Goal: Task Accomplishment & Management: Complete application form

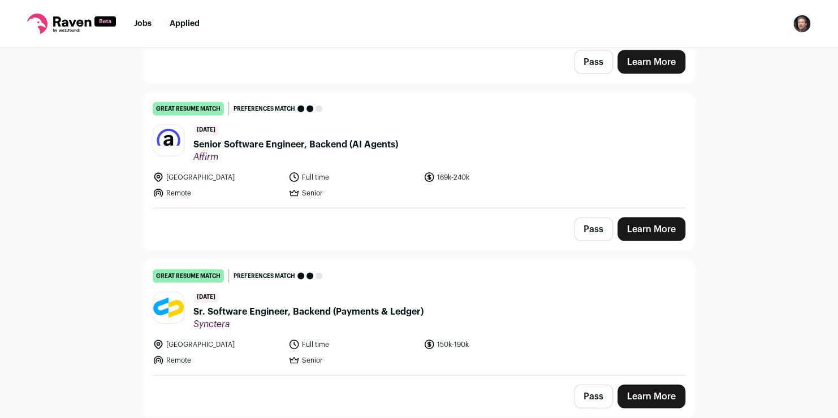
scroll to position [1054, 0]
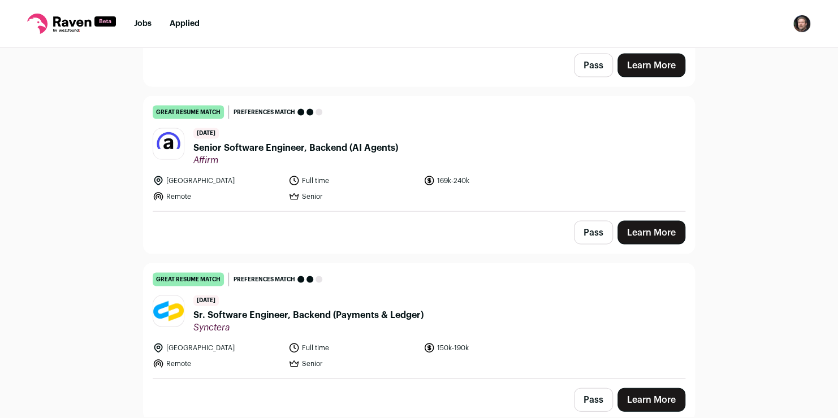
click at [281, 145] on span "Senior Software Engineer, Backend (AI Agents)" at bounding box center [295, 148] width 205 height 14
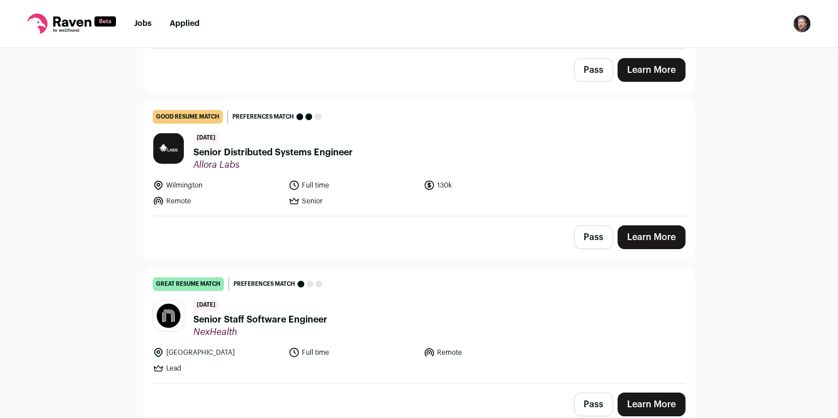
scroll to position [1719, 0]
click at [328, 145] on span "Senior Distributed Systems Engineer" at bounding box center [272, 152] width 159 height 14
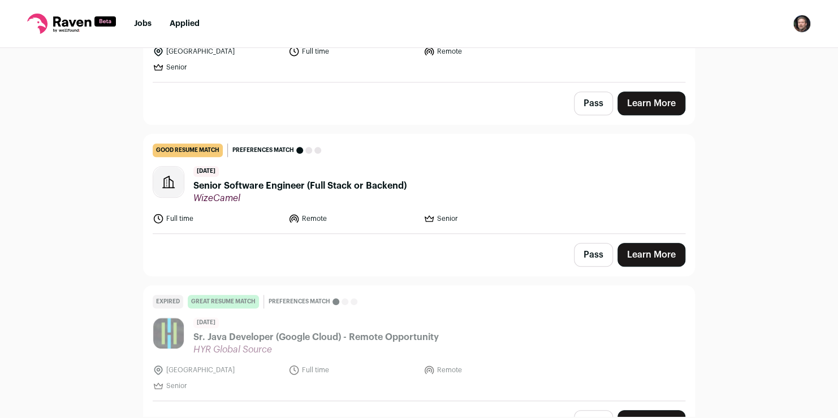
scroll to position [2379, 0]
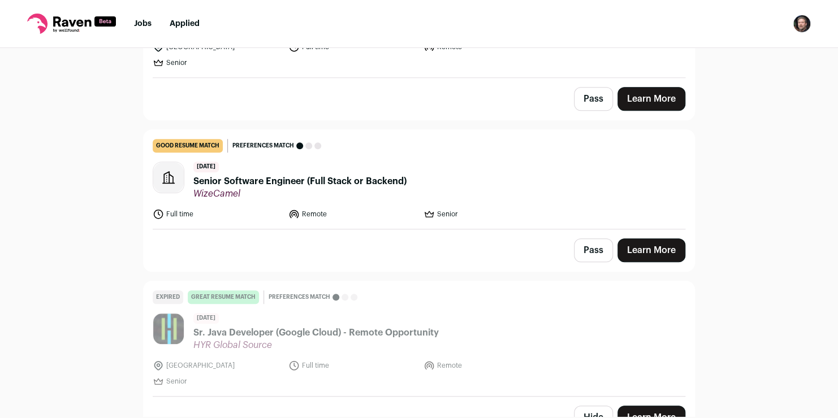
click at [321, 177] on span "Senior Software Engineer (Full Stack or Backend)" at bounding box center [299, 182] width 213 height 14
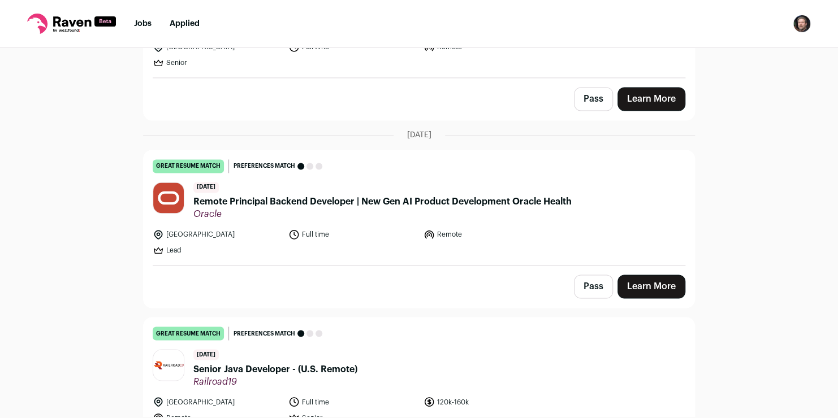
scroll to position [2866, 0]
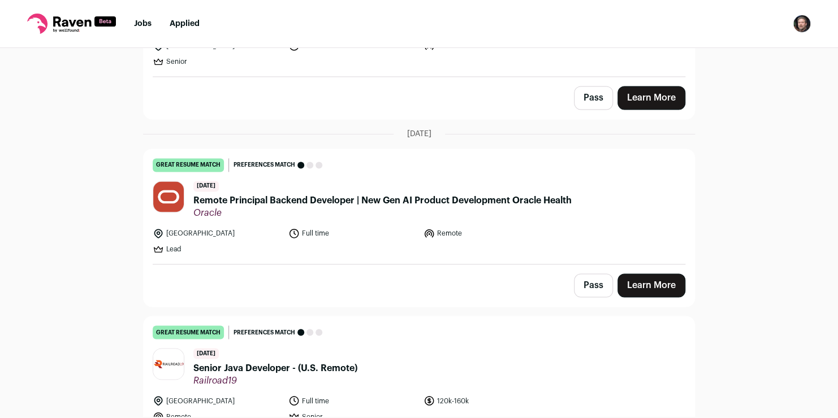
click at [400, 194] on span "Remote Principal Backend Developer | New Gen AI Product Development Oracle Heal…" at bounding box center [382, 201] width 378 height 14
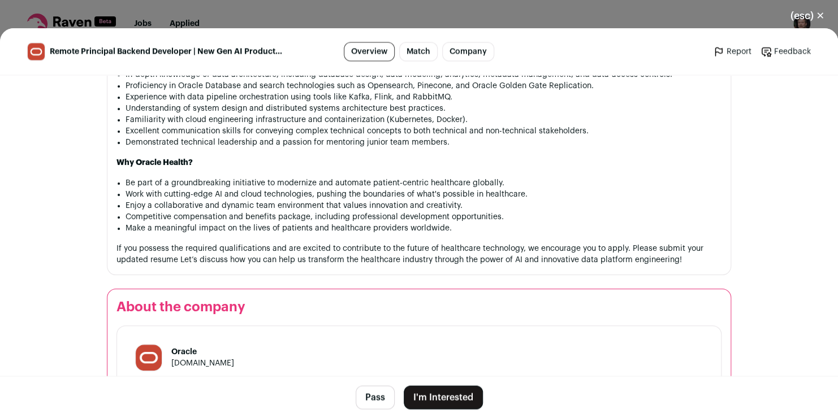
scroll to position [967, 0]
click at [432, 396] on button "I'm Interested" at bounding box center [443, 398] width 79 height 24
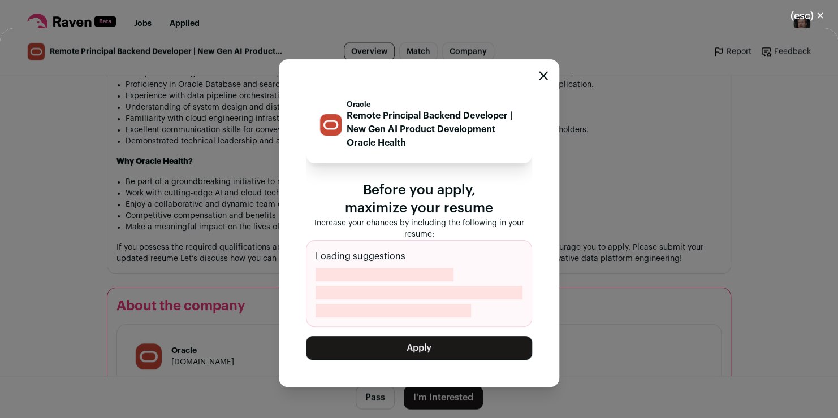
click at [443, 347] on button "Apply" at bounding box center [419, 348] width 226 height 24
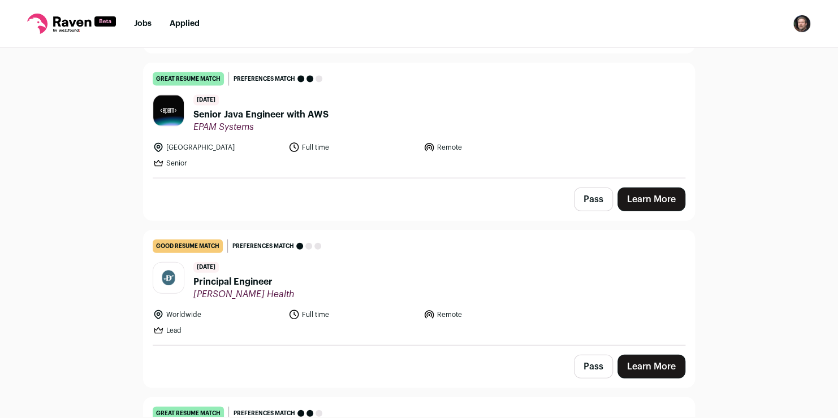
scroll to position [3288, 0]
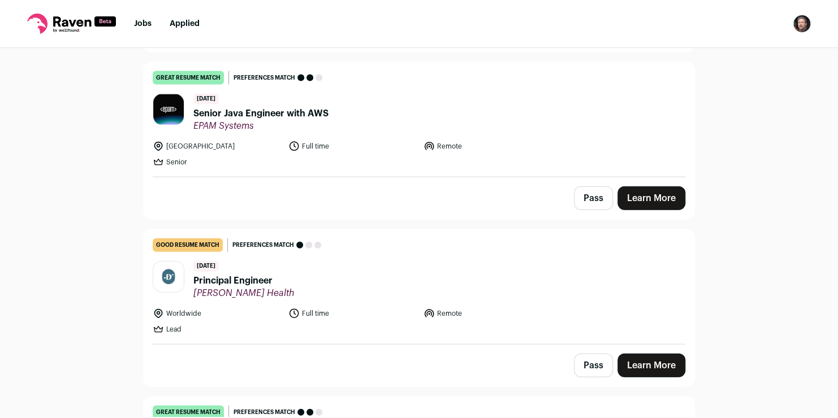
click at [262, 107] on span "Senior Java Engineer with AWS" at bounding box center [260, 114] width 135 height 14
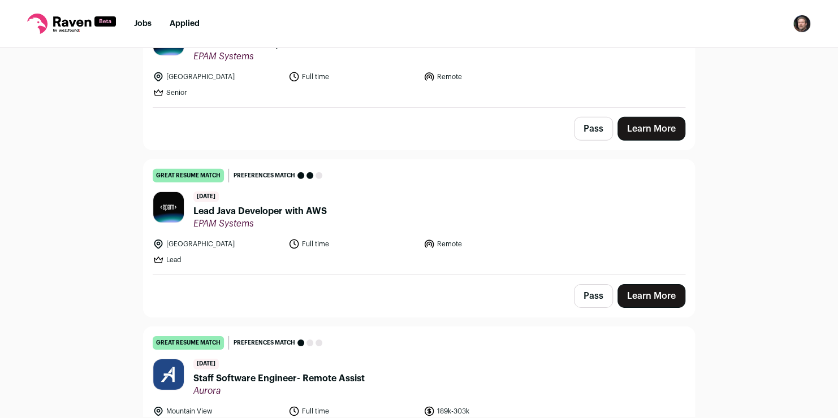
scroll to position [3693, 0]
click at [272, 204] on span "Lead Java Developer with AWS" at bounding box center [259, 211] width 133 height 14
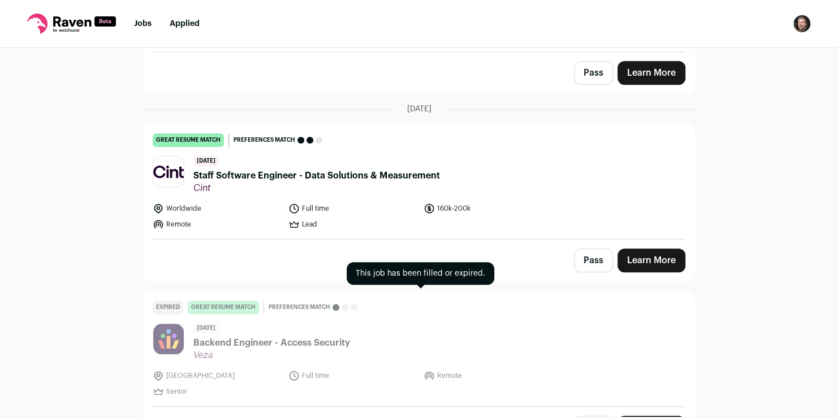
scroll to position [4570, 0]
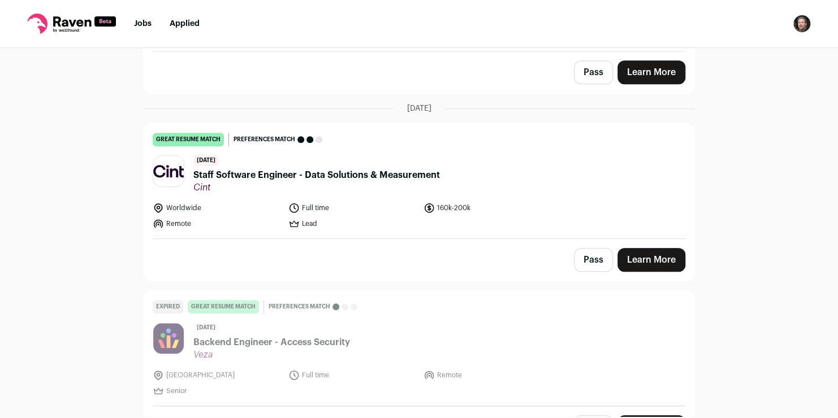
click at [296, 168] on span "Staff Software Engineer - Data Solutions & Measurement" at bounding box center [316, 175] width 246 height 14
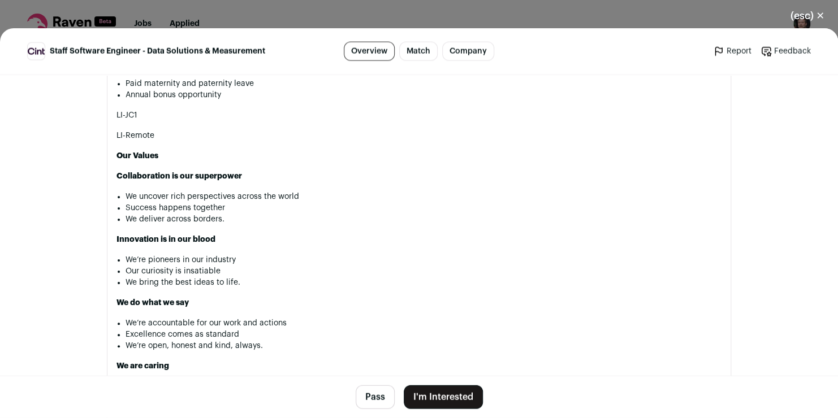
scroll to position [1230, 0]
click at [451, 396] on button "I'm Interested" at bounding box center [443, 398] width 79 height 24
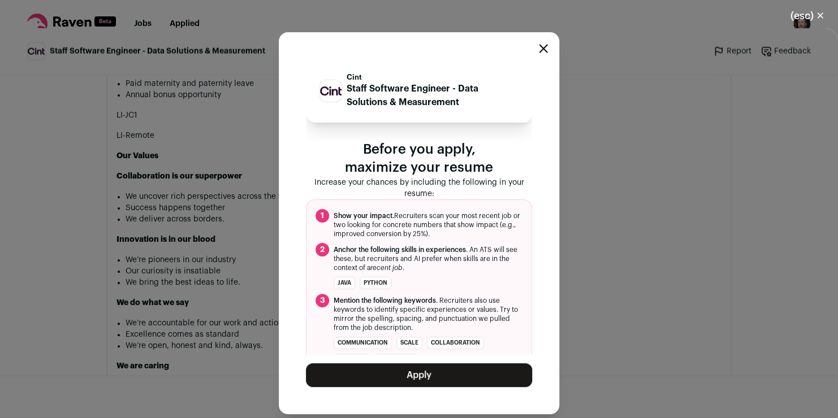
click at [436, 370] on button "Apply" at bounding box center [419, 376] width 226 height 24
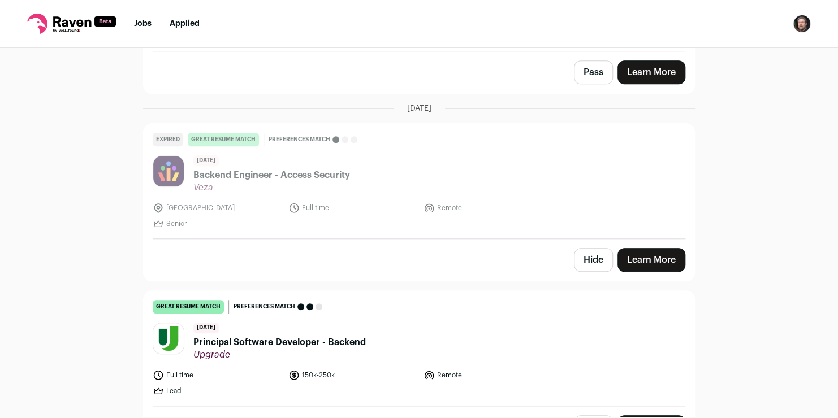
click at [81, 165] on div "Top job picks for you 110 results Hide jobs missing dealbreakers? October 12th,…" at bounding box center [419, 232] width 838 height 369
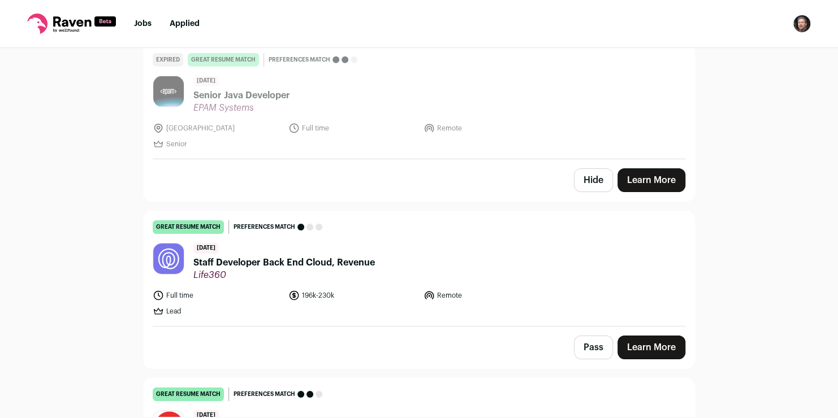
scroll to position [10112, 0]
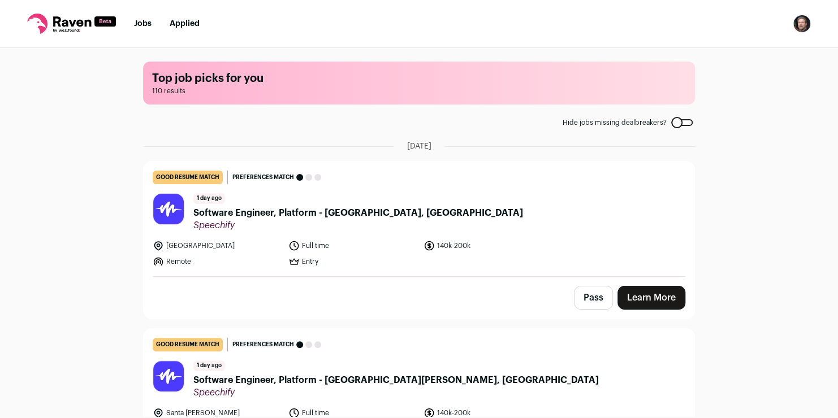
click at [383, 126] on main "Top job picks for you 110 results Hide jobs missing dealbreakers? October 12th,…" at bounding box center [418, 232] width 579 height 369
